Goal: Navigation & Orientation: Find specific page/section

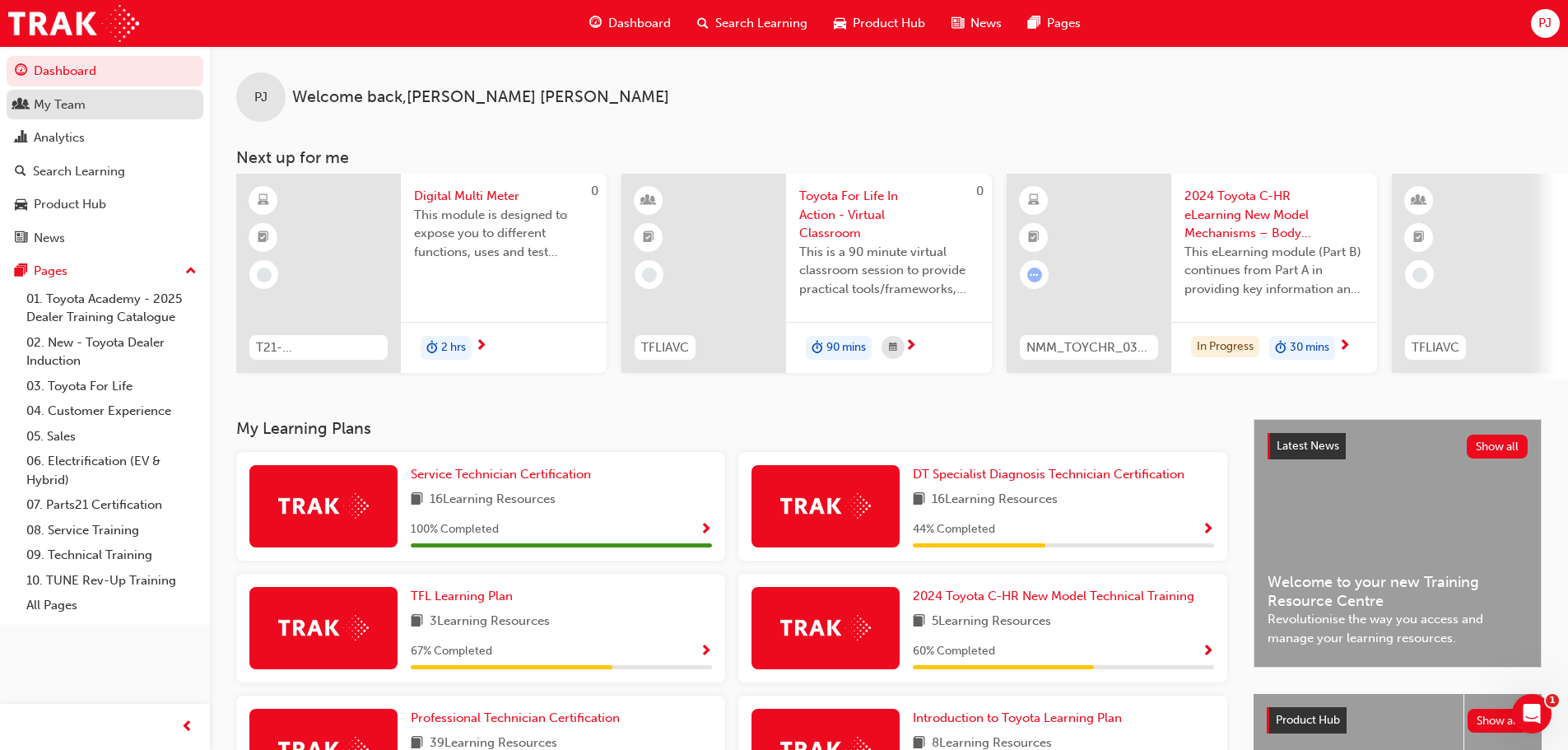
click at [70, 103] on div "My Team" at bounding box center [60, 105] width 52 height 19
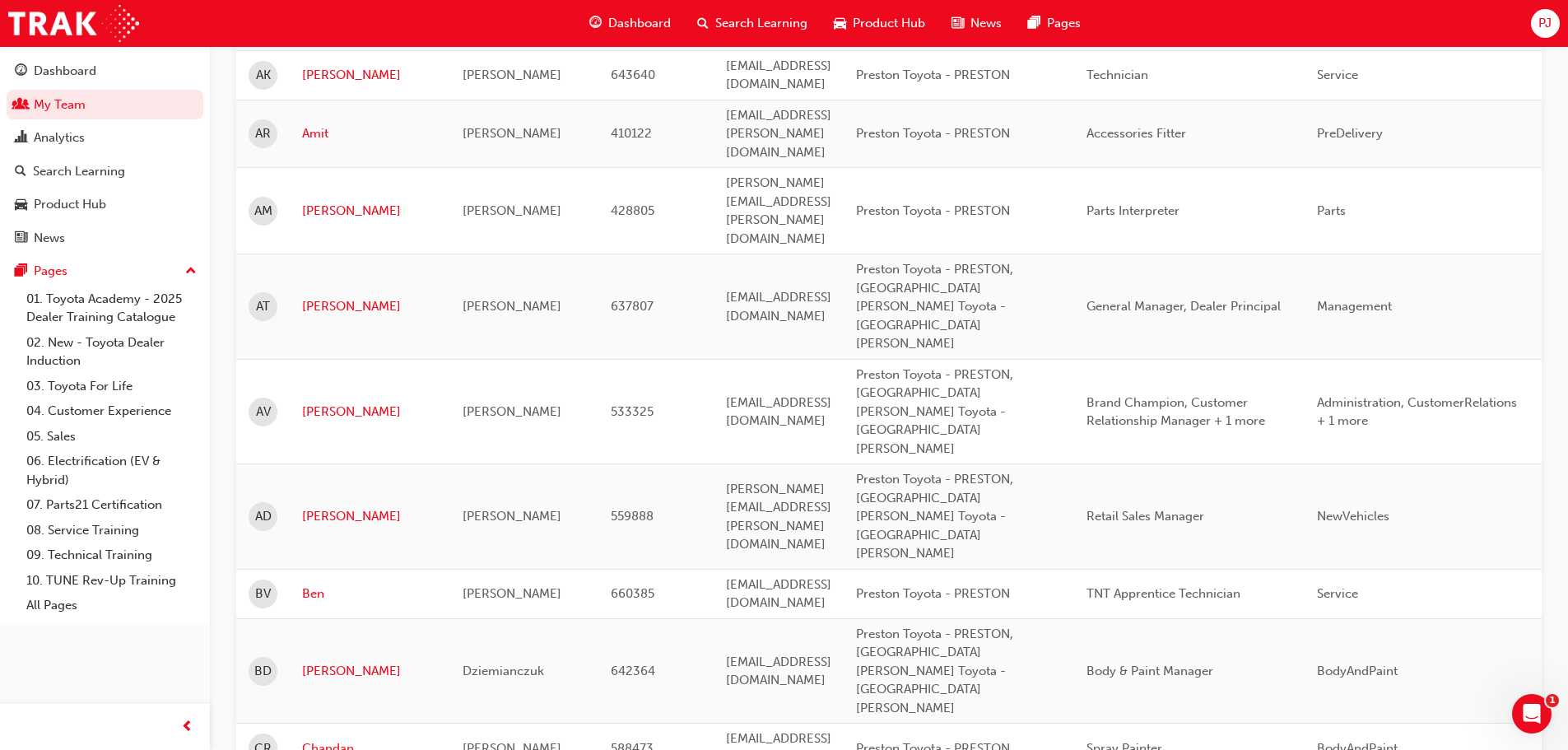
scroll to position [329, 0]
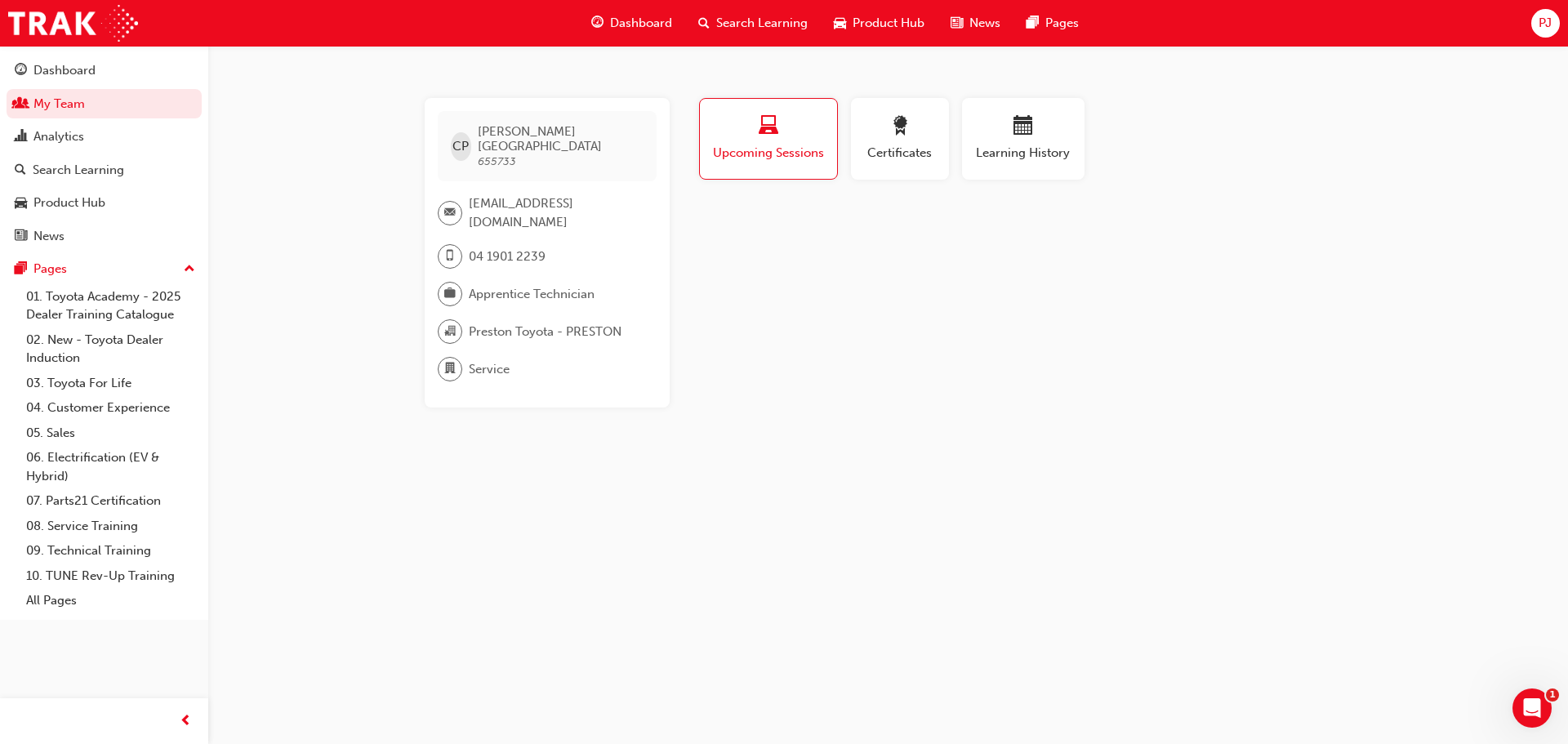
click at [796, 144] on span "Upcoming Sessions" at bounding box center [769, 153] width 113 height 19
click at [1031, 161] on span "Learning History" at bounding box center [1024, 153] width 98 height 19
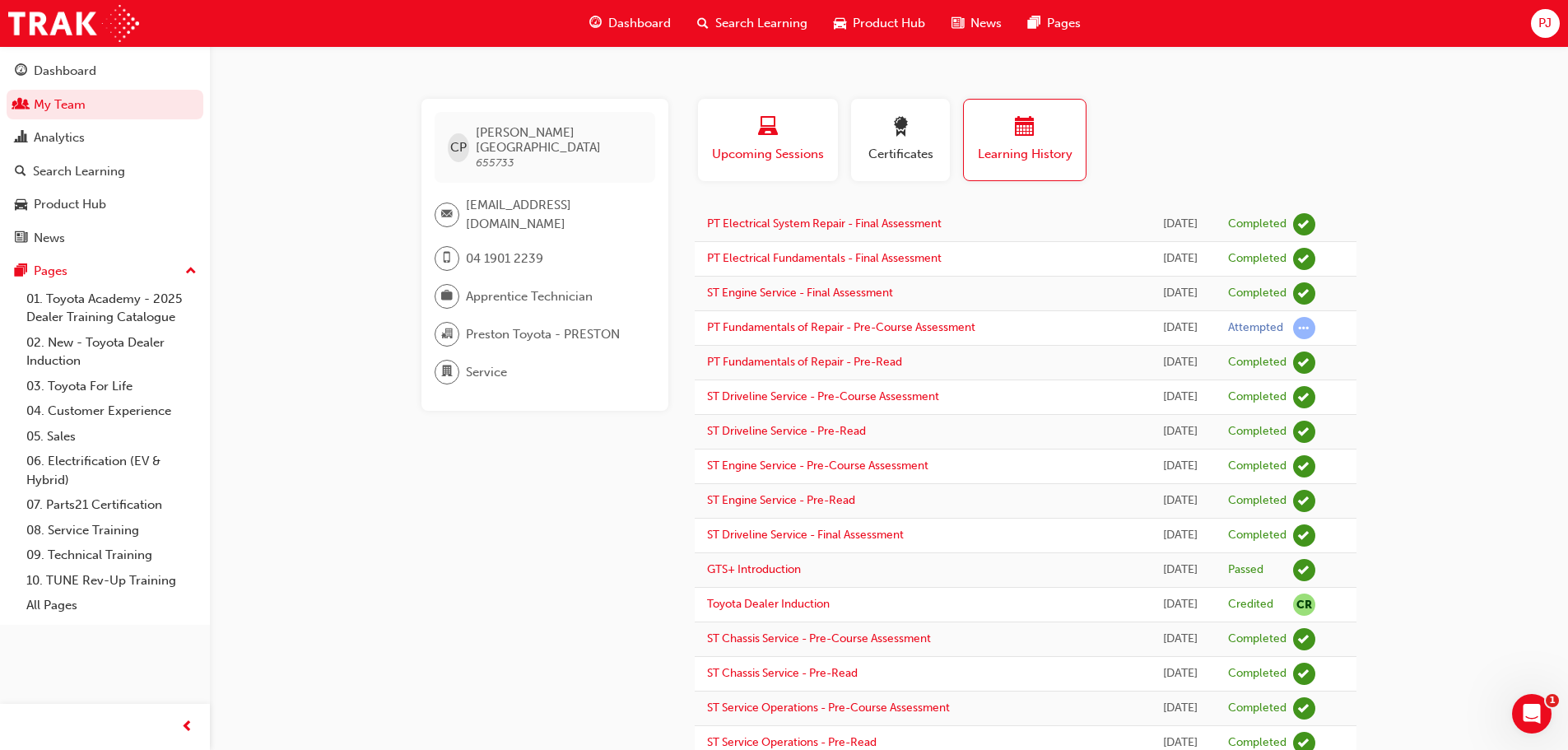
click at [770, 144] on div "Upcoming Sessions" at bounding box center [768, 140] width 115 height 47
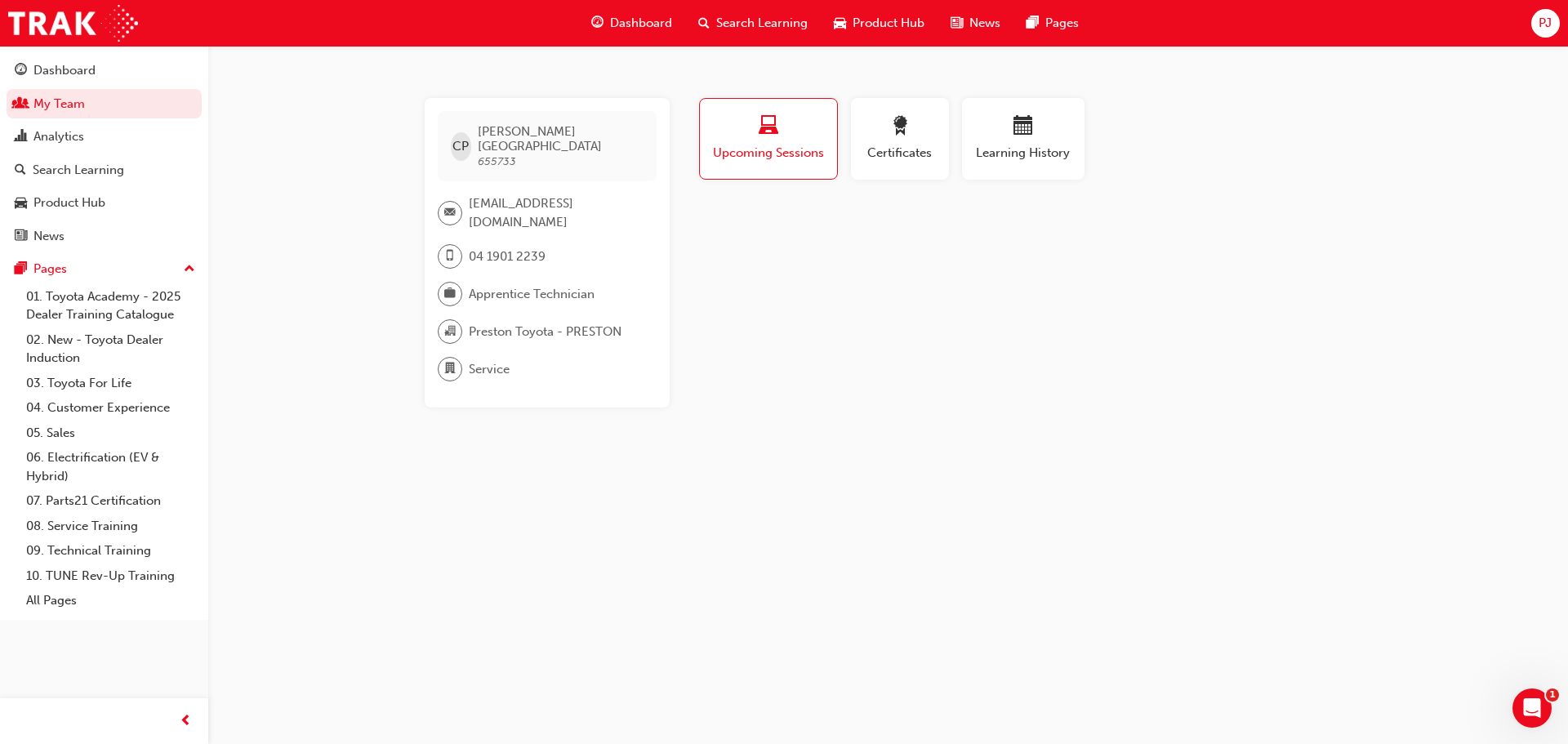
click at [466, 139] on span "CP" at bounding box center [460, 147] width 16 height 19
click at [898, 137] on span "award-icon" at bounding box center [900, 127] width 20 height 22
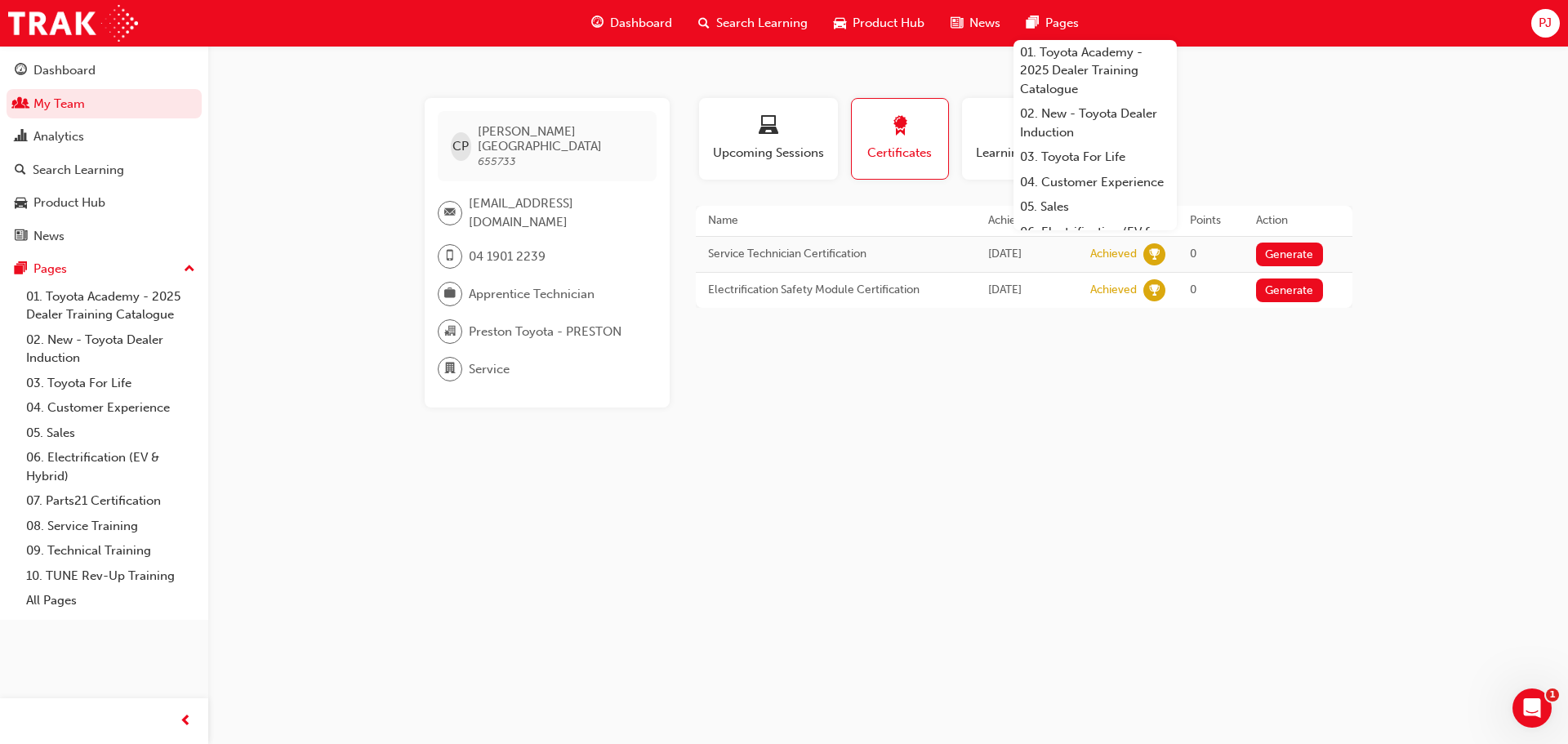
click at [1547, 21] on span "PJ" at bounding box center [1545, 23] width 13 height 19
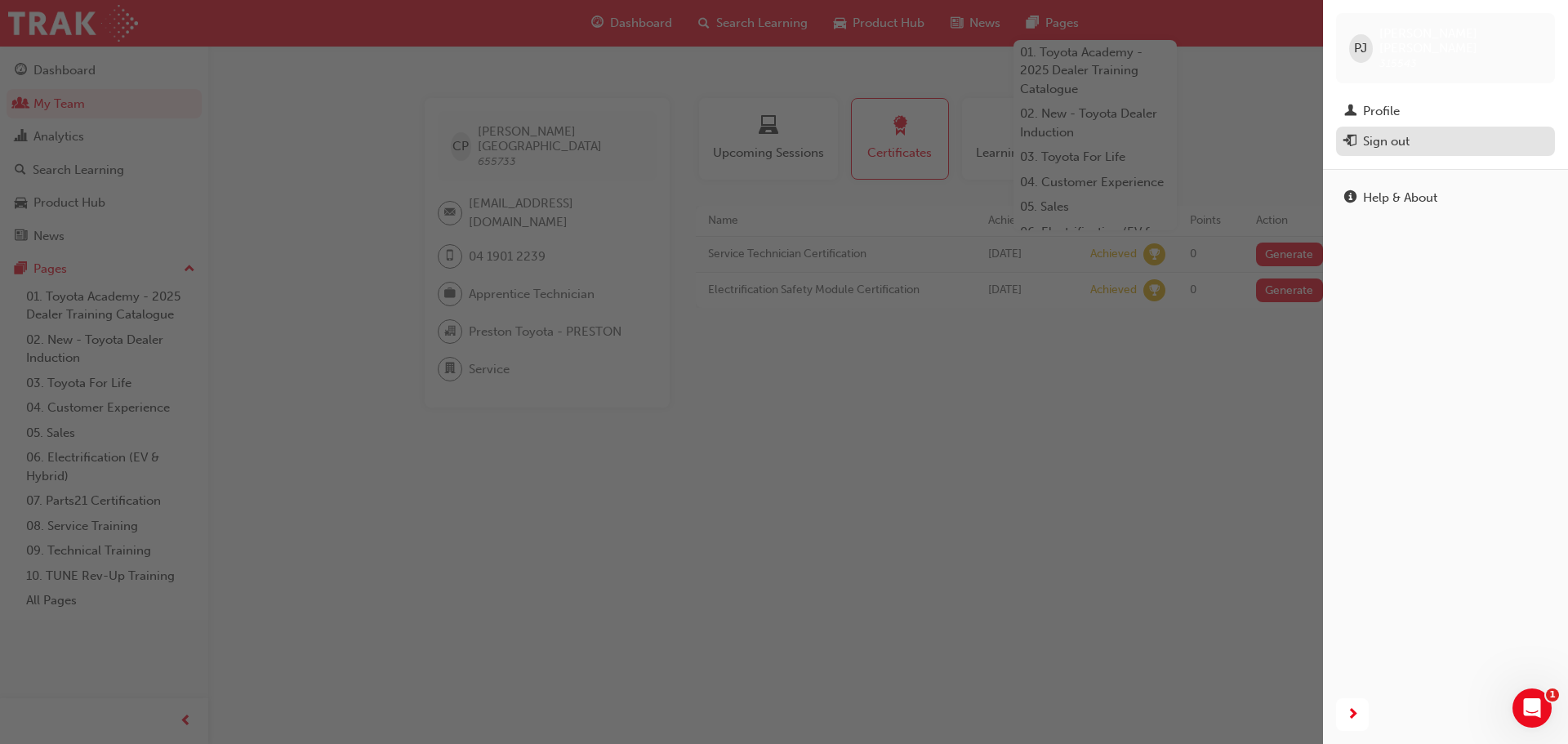
click at [1422, 131] on div "Sign out" at bounding box center [1446, 142] width 203 height 21
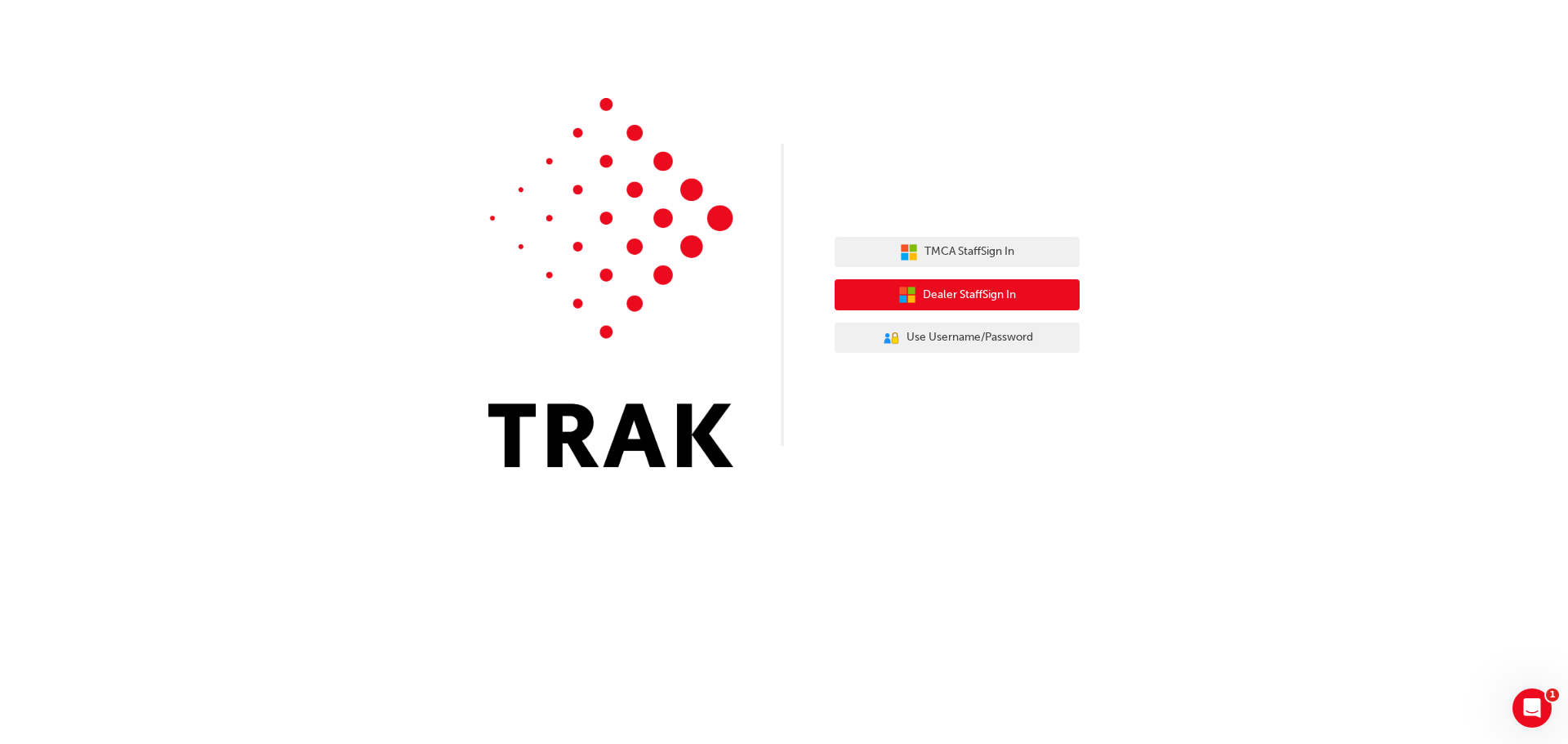
click at [965, 297] on span "Dealer Staff Sign In" at bounding box center [970, 296] width 93 height 19
